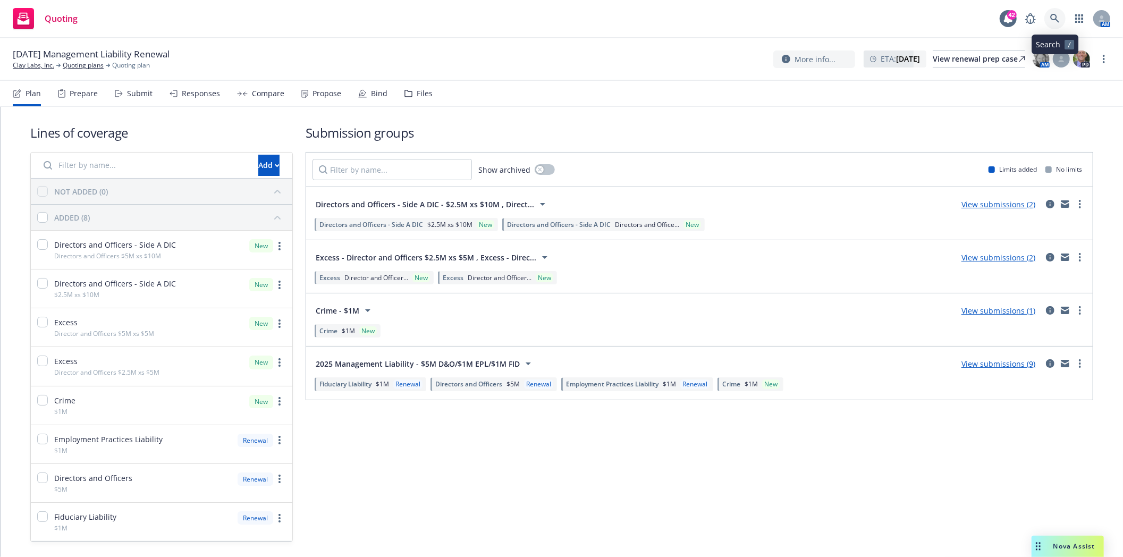
click at [1059, 20] on icon at bounding box center [1055, 19] width 10 height 10
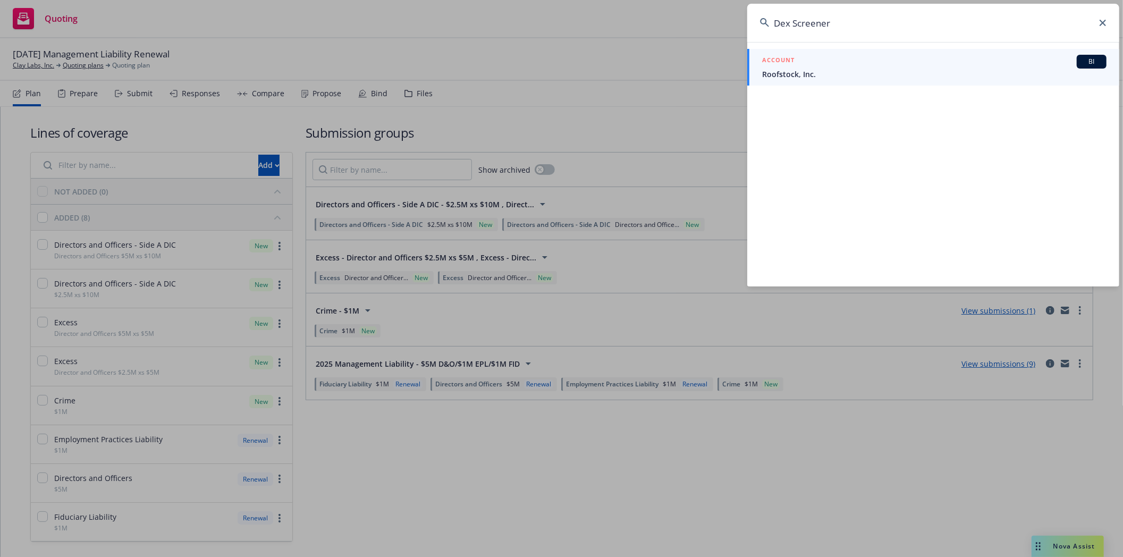
drag, startPoint x: 729, startPoint y: 19, endPoint x: 686, endPoint y: 21, distance: 43.1
click at [686, 21] on div "Dex Screener ACCOUNT BI Roofstock, Inc." at bounding box center [561, 278] width 1123 height 557
paste input "Clean Skin LLC"
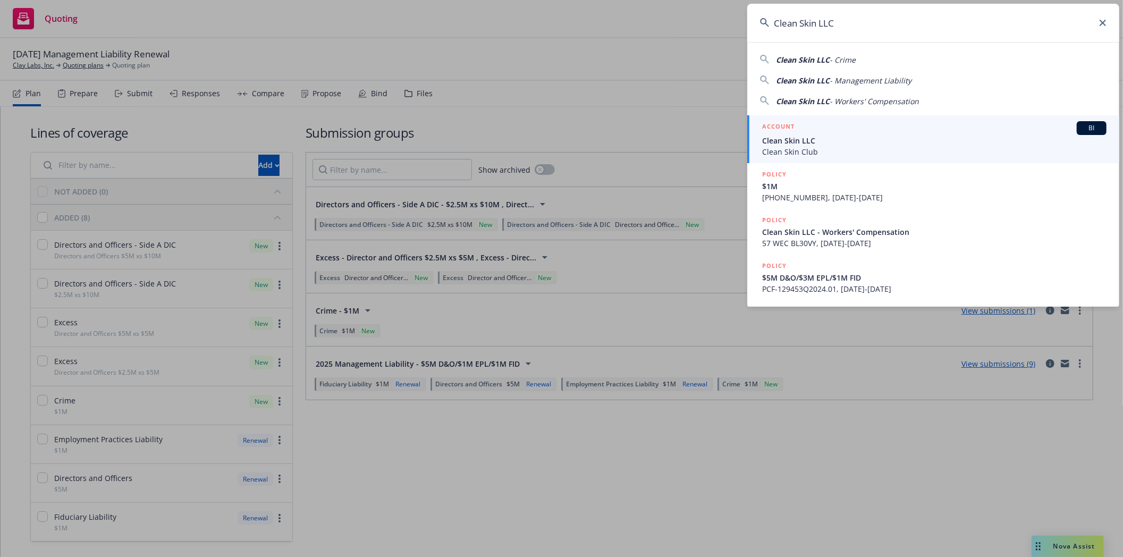
type input "Clean Skin LLC"
click at [788, 143] on span "Clean Skin LLC" at bounding box center [934, 140] width 344 height 11
